Goal: Information Seeking & Learning: Stay updated

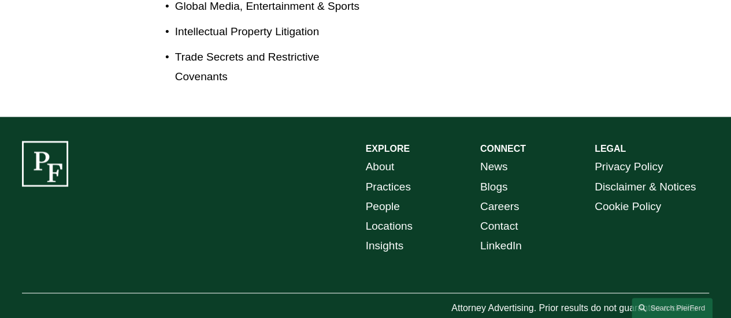
scroll to position [696, 0]
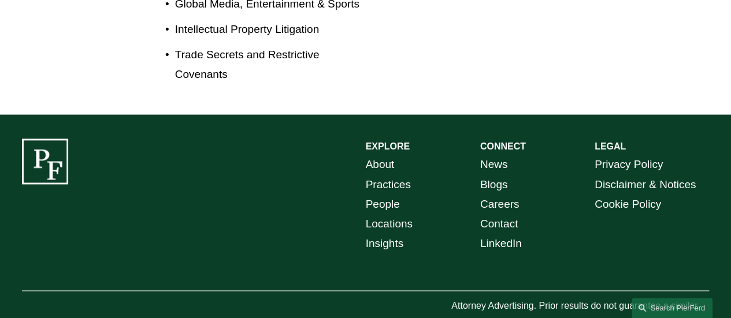
click at [380, 234] on link "Insights" at bounding box center [385, 244] width 38 height 20
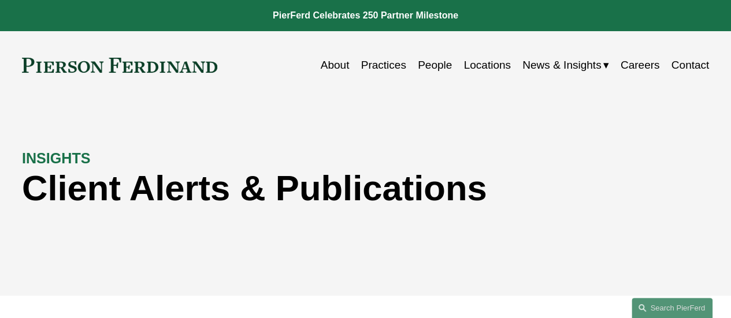
click at [0, 0] on span "News" at bounding box center [0, 0] width 0 height 0
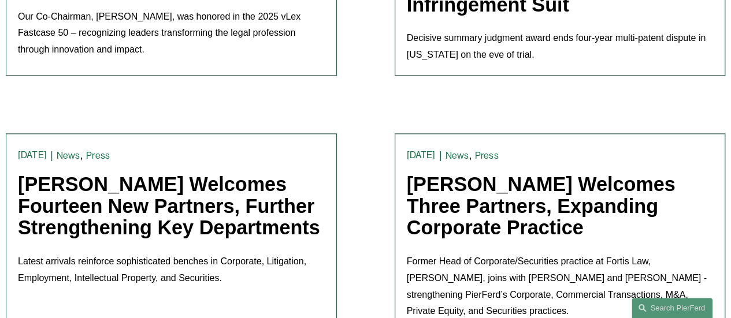
scroll to position [693, 0]
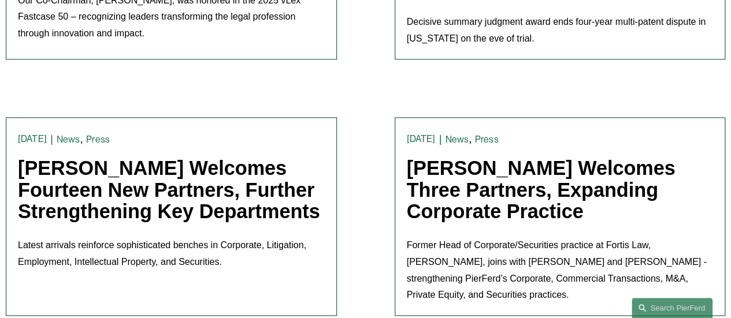
click at [432, 193] on link "[PERSON_NAME] Welcomes Three Partners, Expanding Corporate Practice" at bounding box center [541, 189] width 269 height 65
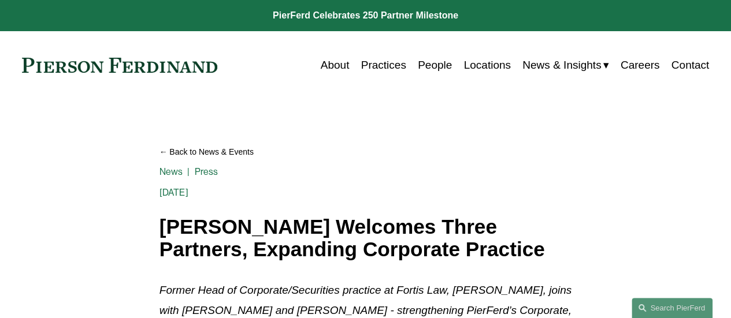
click at [0, 0] on span "News" at bounding box center [0, 0] width 0 height 0
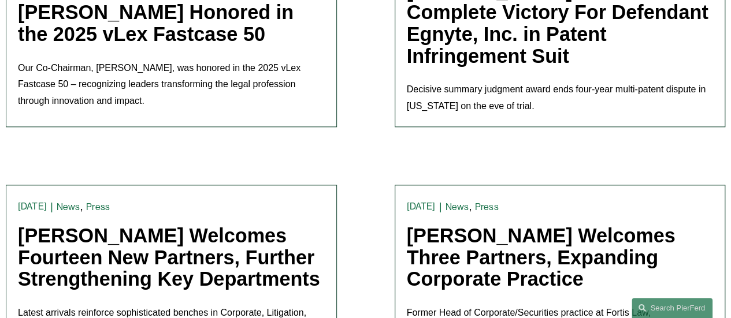
scroll to position [751, 0]
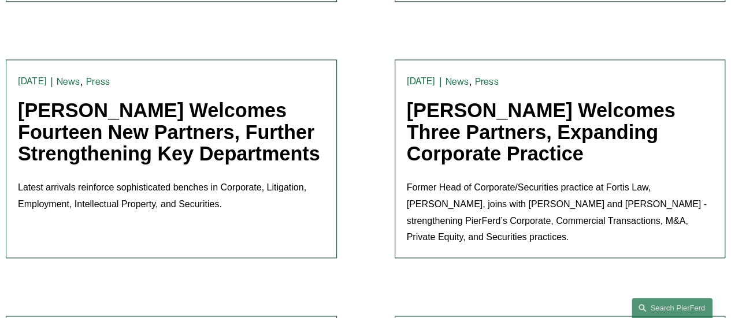
click at [94, 155] on link "[PERSON_NAME] Welcomes Fourteen New Partners, Further Strengthening Key Departm…" at bounding box center [169, 131] width 302 height 65
